Goal: Information Seeking & Learning: Learn about a topic

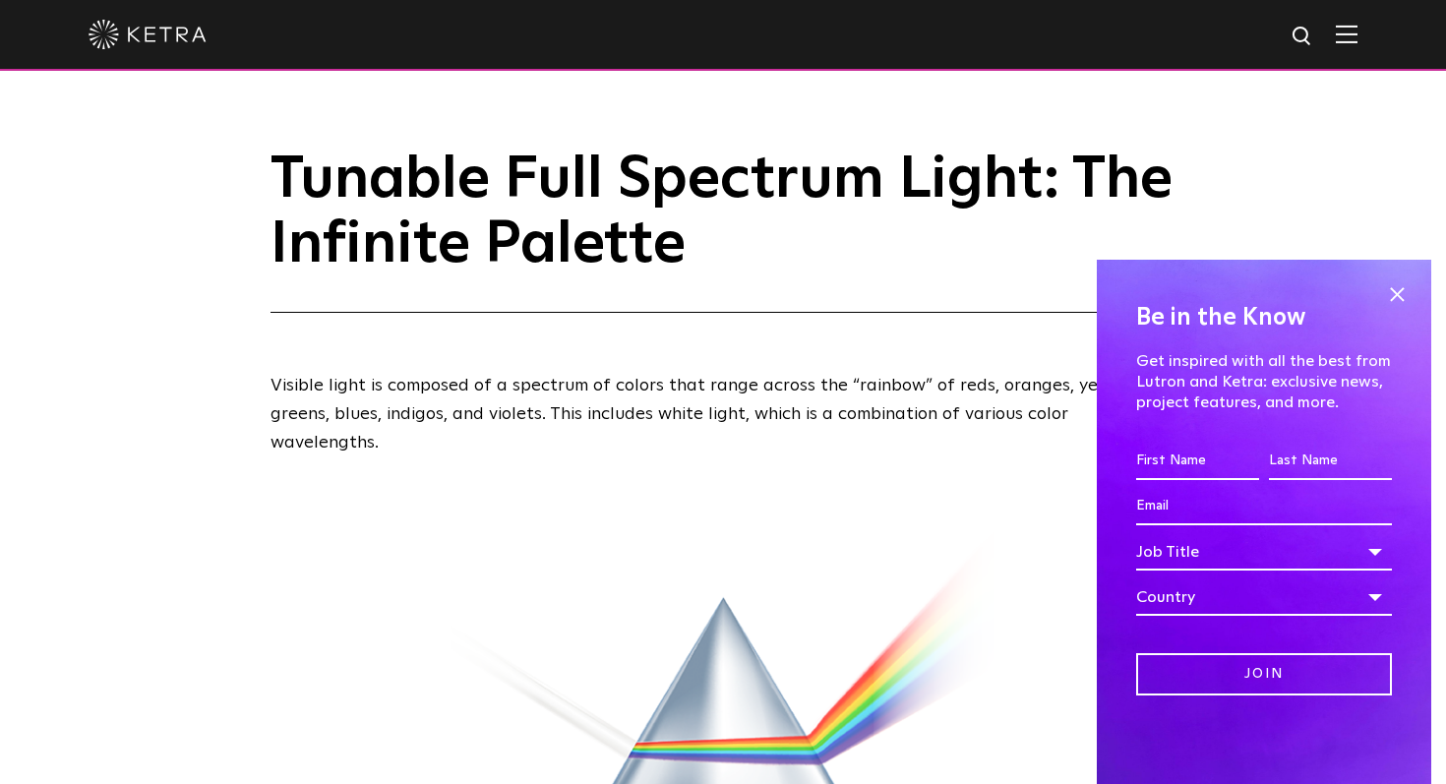
click at [147, 24] on img at bounding box center [148, 35] width 118 height 30
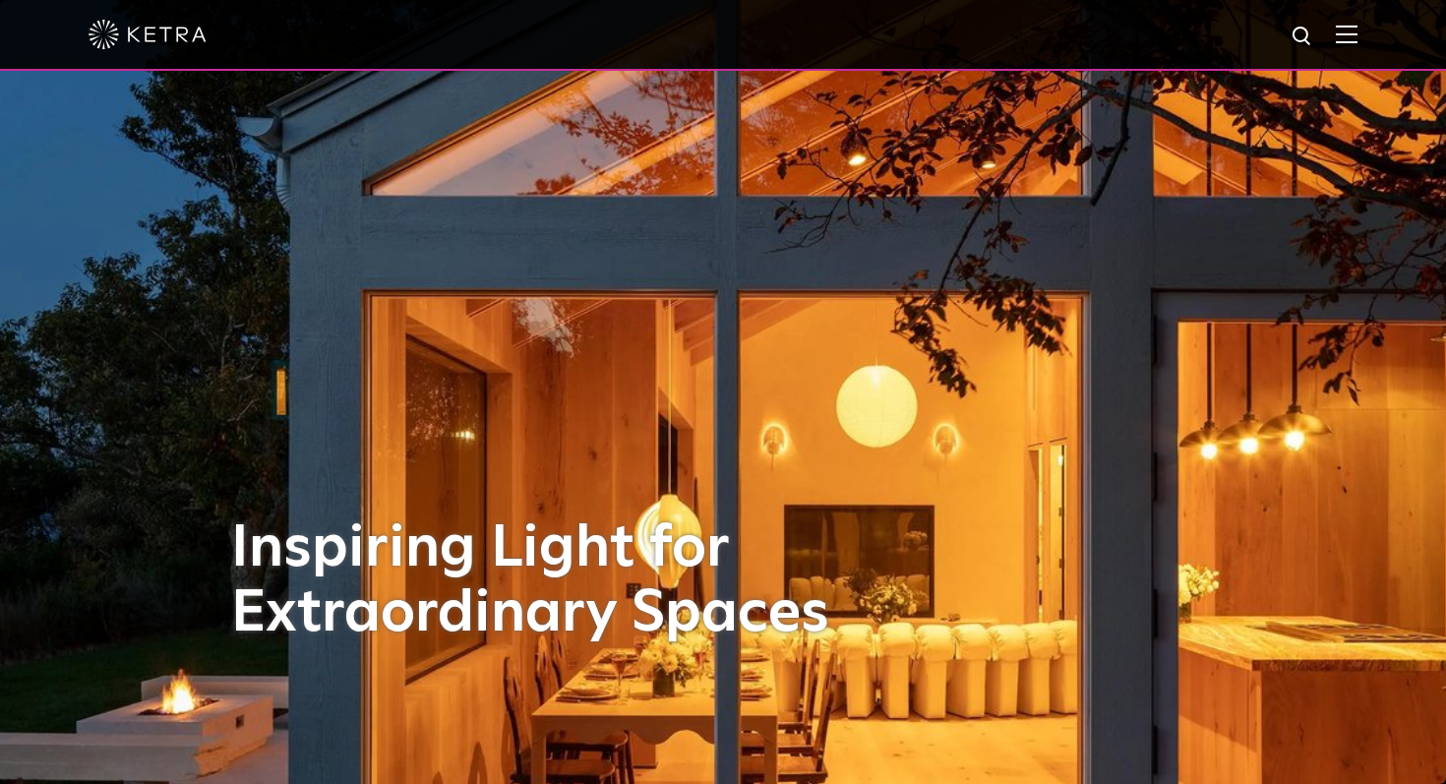
click at [1338, 49] on div at bounding box center [723, 34] width 1269 height 69
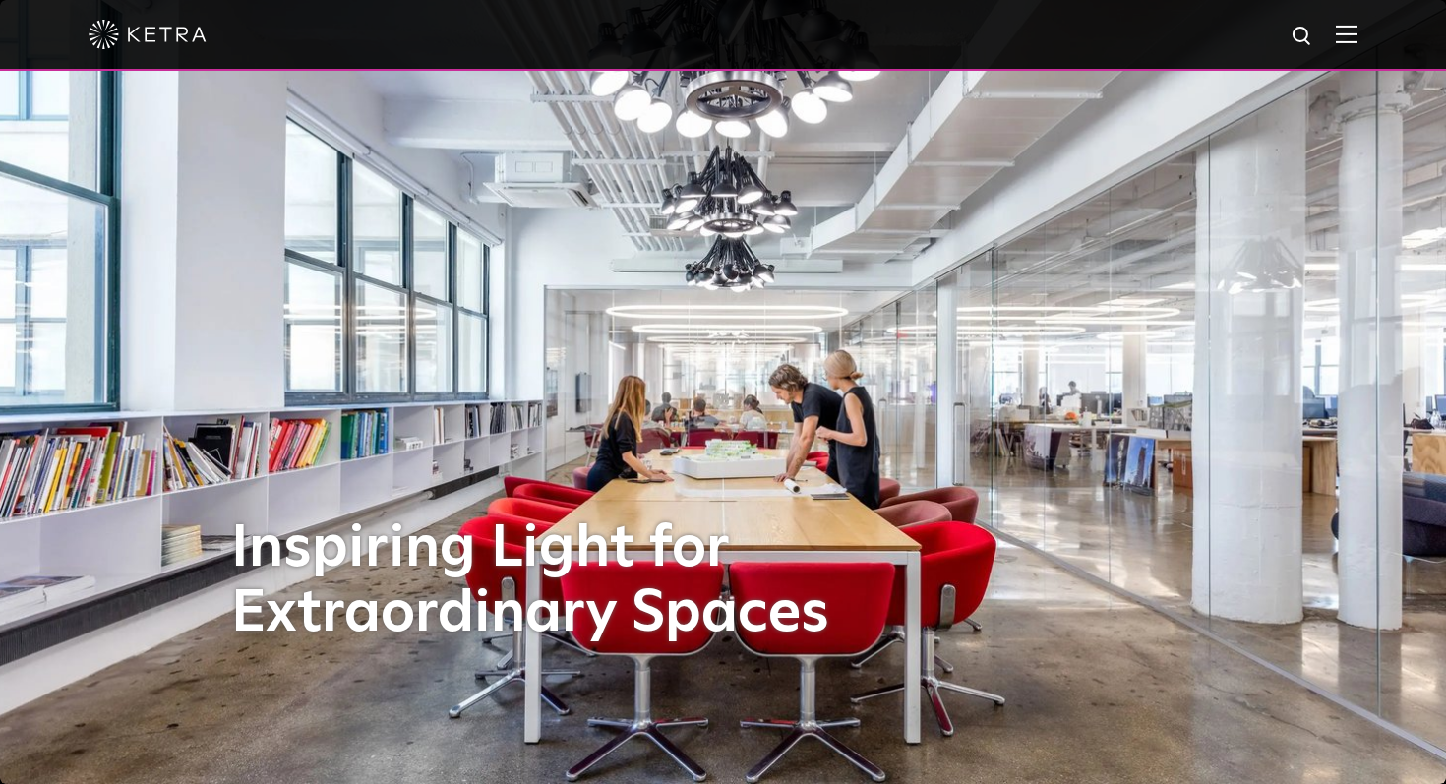
click at [1351, 34] on img at bounding box center [1347, 34] width 22 height 19
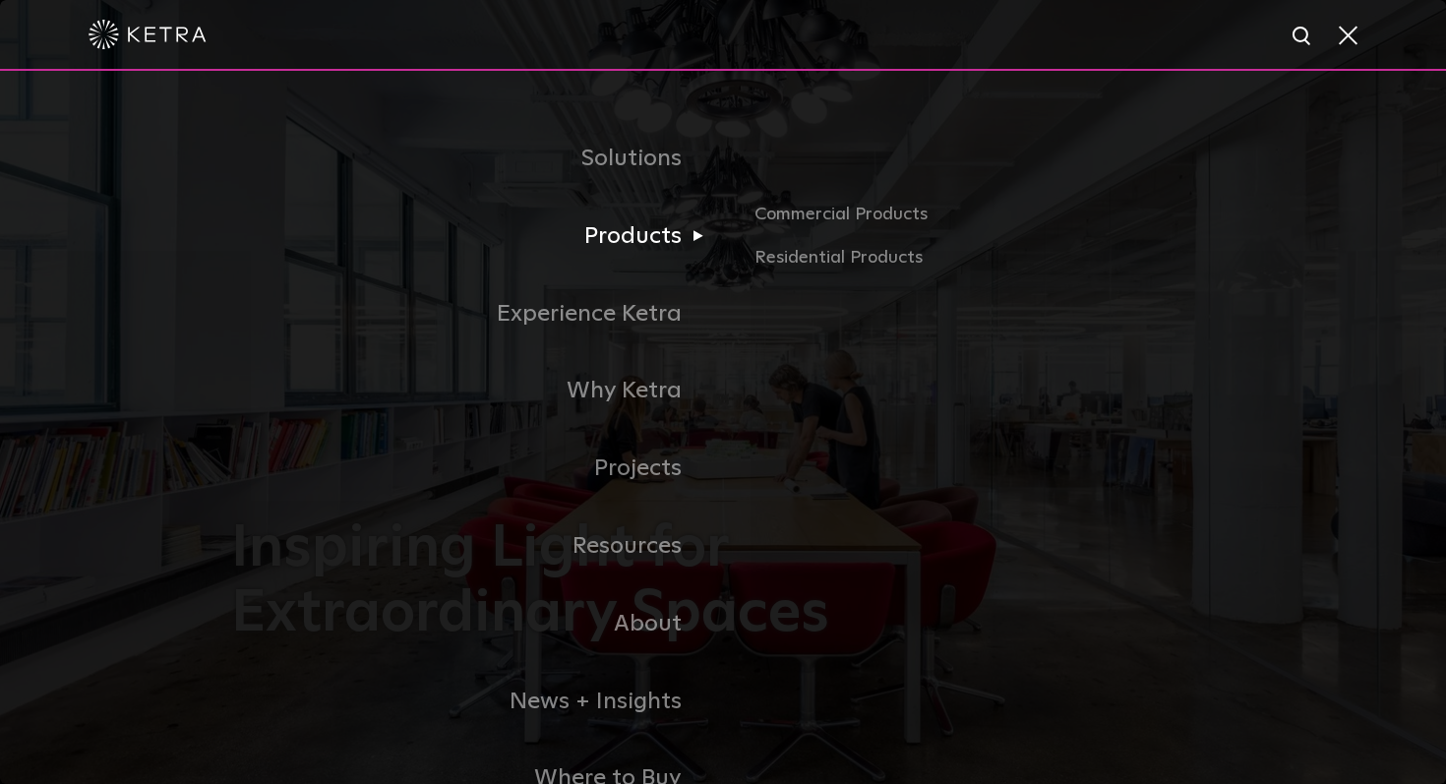
click at [629, 237] on link "Products" at bounding box center [477, 237] width 492 height 78
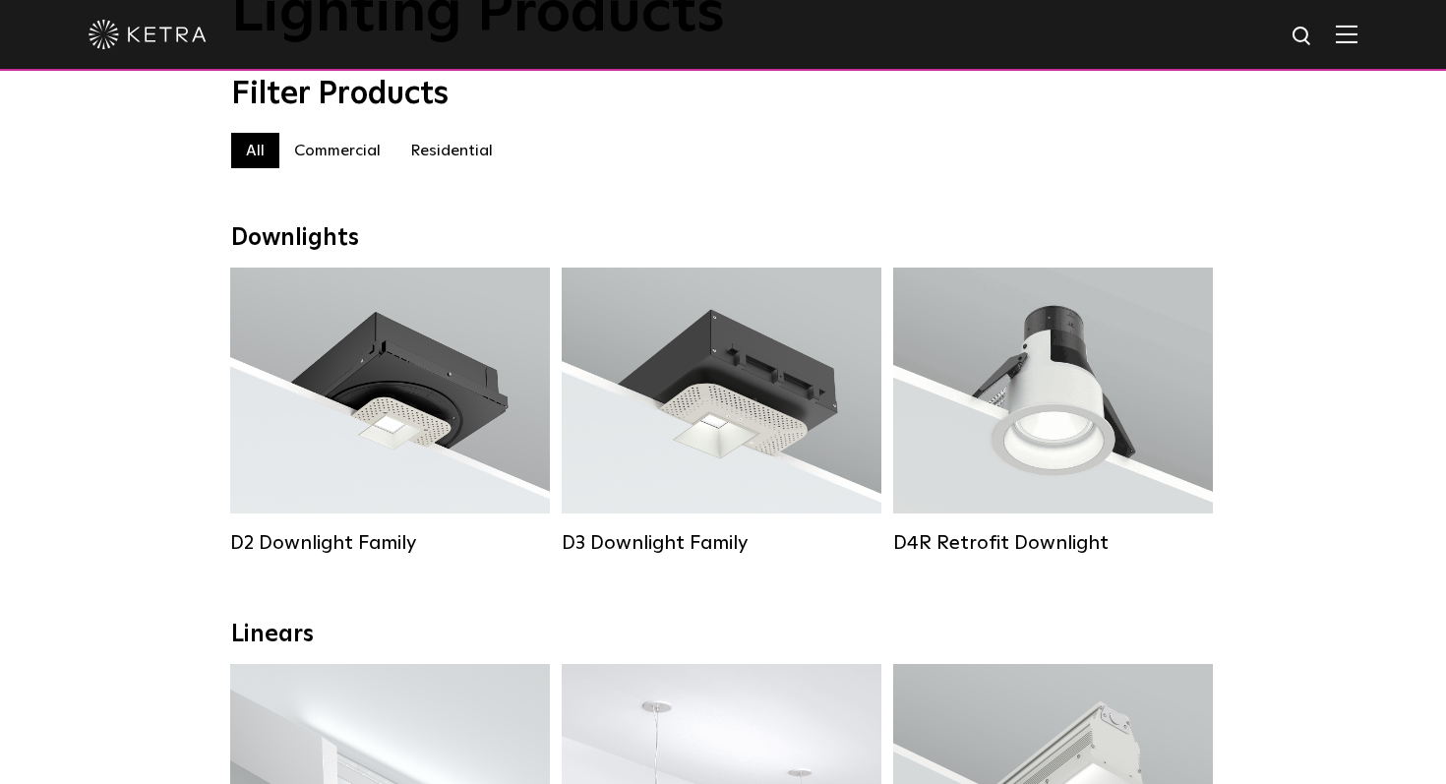
scroll to position [218, 0]
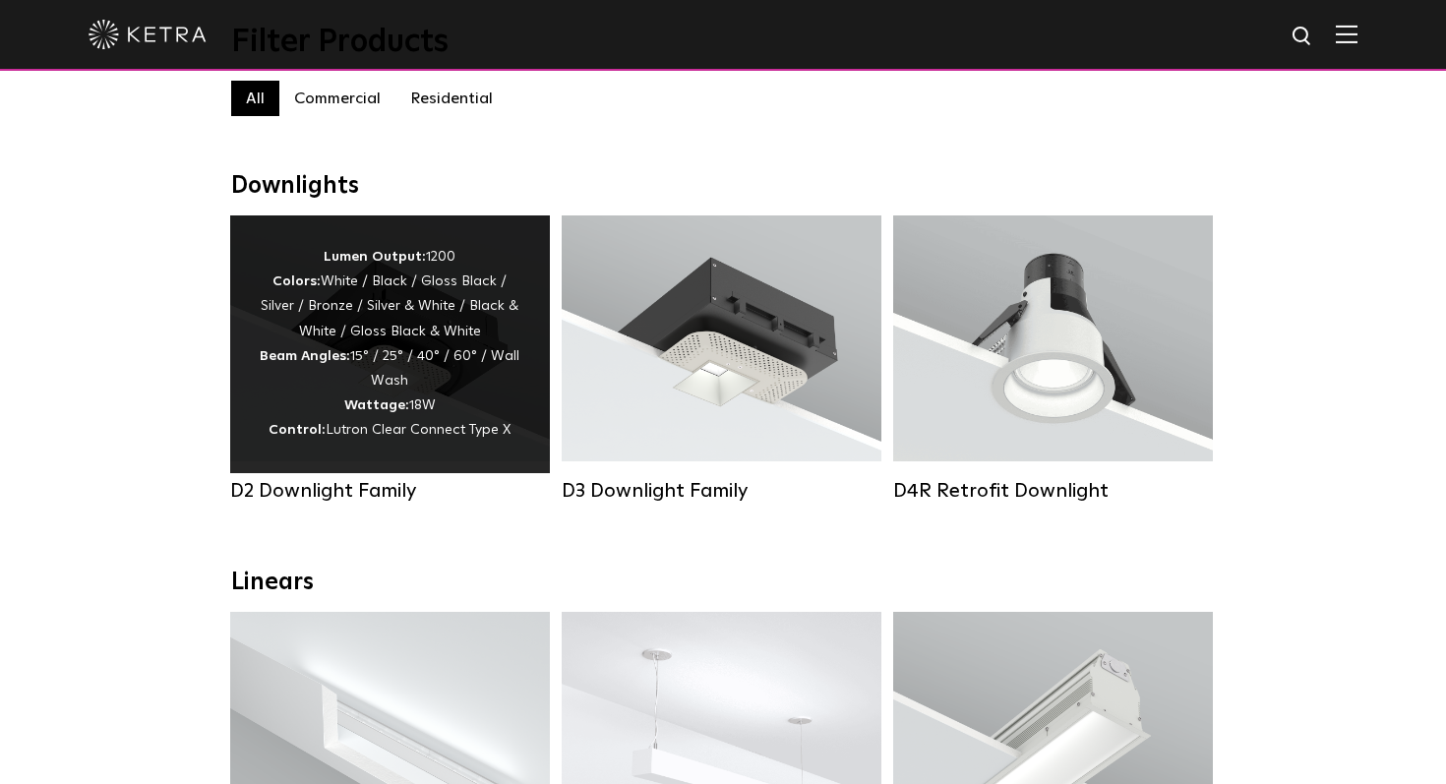
click at [463, 310] on div "Lumen Output: 1200 Colors: White / Black / Gloss Black / Silver / Bronze / Silv…" at bounding box center [390, 344] width 261 height 199
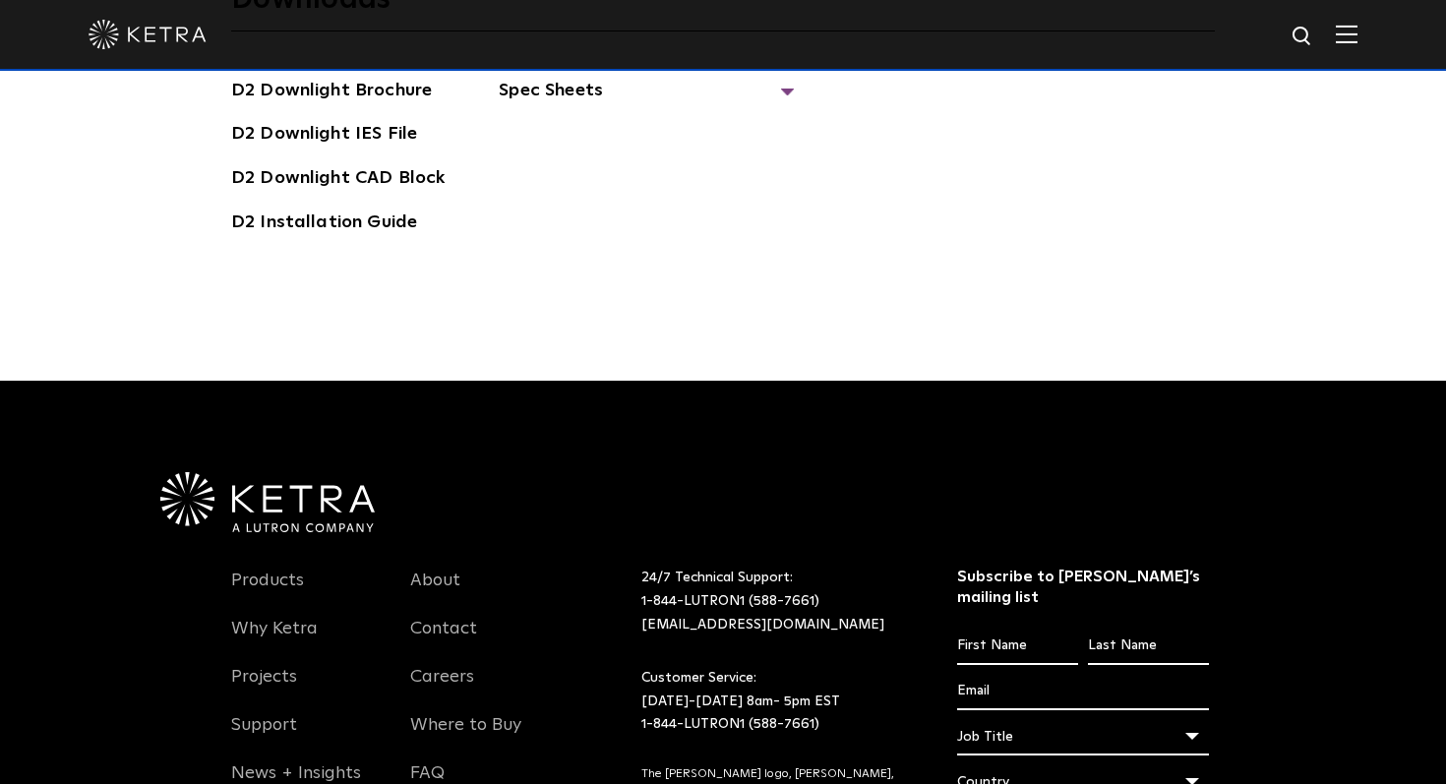
scroll to position [5711, 0]
